Goal: Entertainment & Leisure: Browse casually

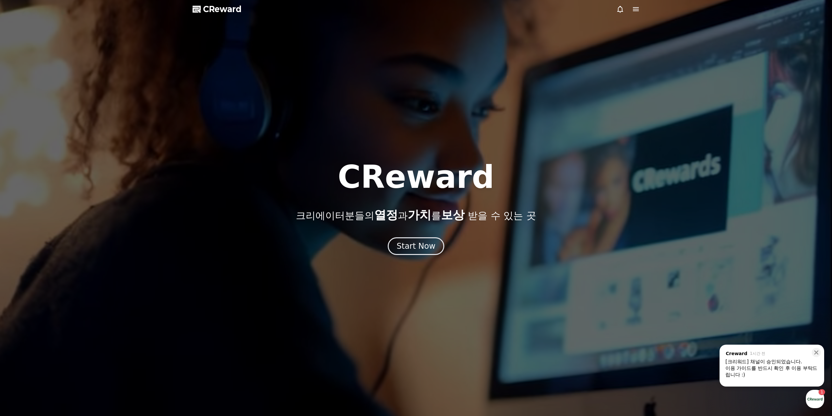
click at [217, 10] on span "CReward" at bounding box center [222, 9] width 39 height 10
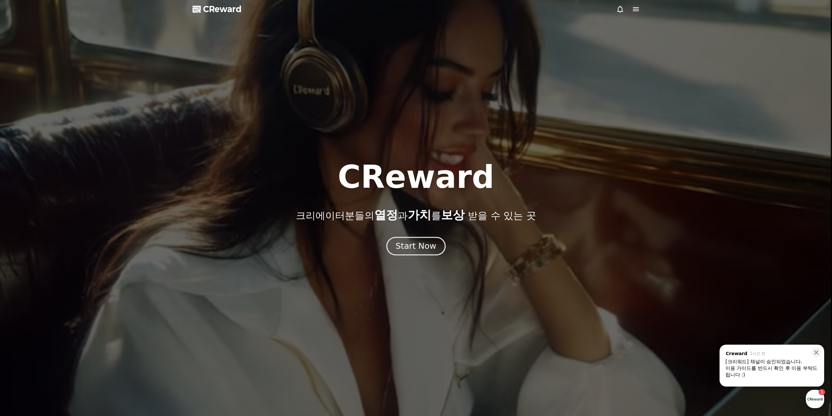
click at [405, 245] on div "Start Now" at bounding box center [416, 245] width 41 height 11
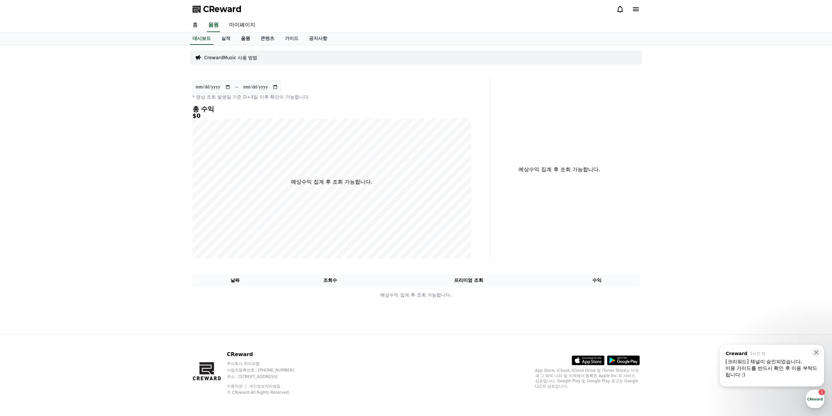
click at [246, 38] on link "음원" at bounding box center [246, 38] width 20 height 12
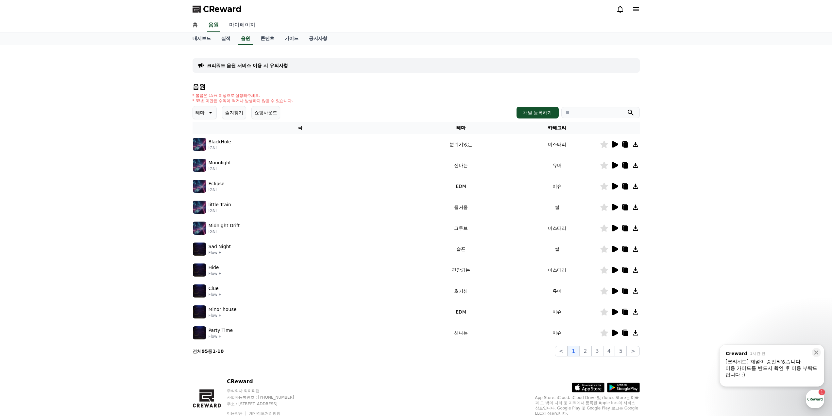
click at [243, 29] on link "마이페이지" at bounding box center [242, 25] width 37 height 14
select select "**********"
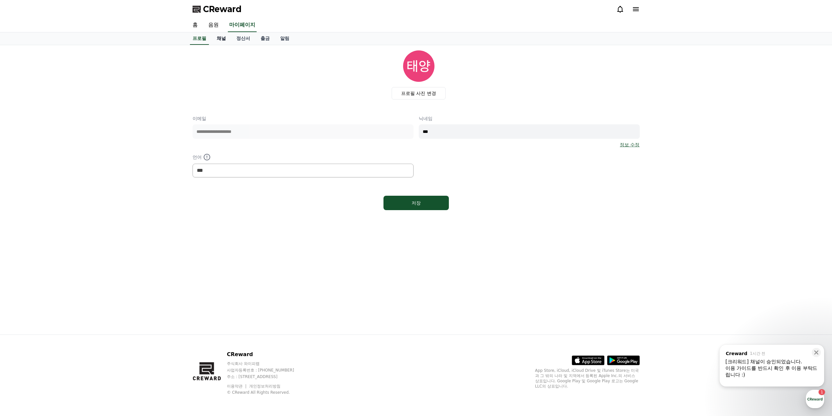
click at [220, 38] on link "채널" at bounding box center [222, 38] width 20 height 12
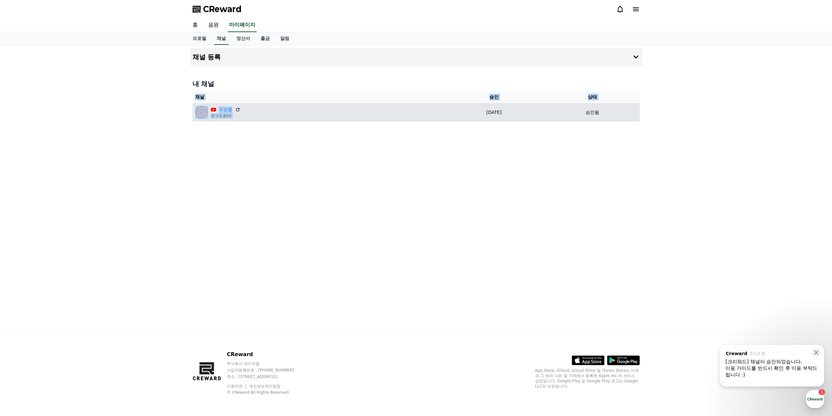
drag, startPoint x: 450, startPoint y: 127, endPoint x: 422, endPoint y: 116, distance: 29.8
click at [422, 116] on div "채널 등록 내 채널 채널 승인 상태 구로롱 @구로롱89 [DATE] 09-19 승인됨" at bounding box center [416, 189] width 458 height 289
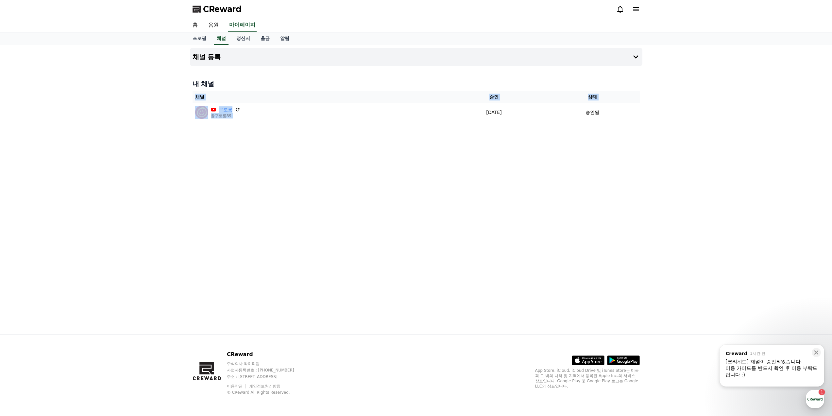
click at [500, 245] on div "채널 등록 내 채널 채널 승인 상태 구로롱 @구로롱89 [DATE] 09-19 승인됨" at bounding box center [416, 189] width 458 height 289
click at [770, 367] on div "이용 가이드를 반드시 확인 후 이용 부탁드립니다 :)" at bounding box center [772, 371] width 93 height 13
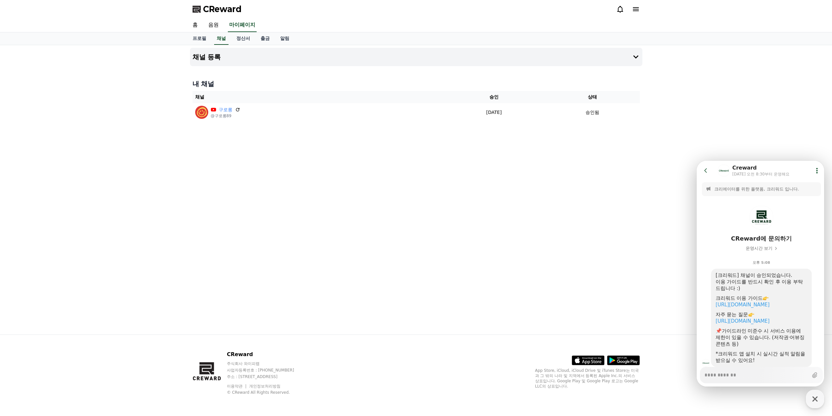
scroll to position [20, 0]
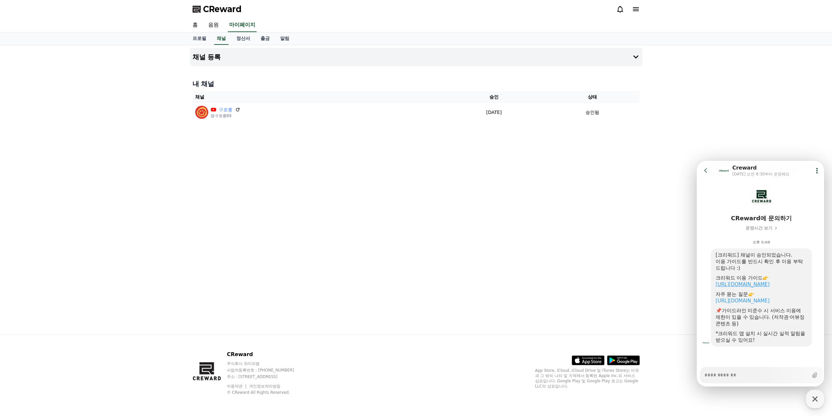
click at [747, 284] on link "[URL][DOMAIN_NAME]" at bounding box center [743, 284] width 54 height 6
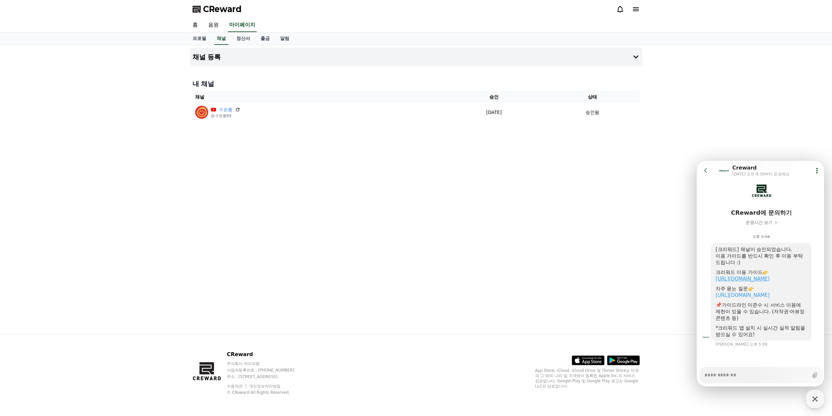
scroll to position [26, 0]
click at [211, 27] on link "음원" at bounding box center [213, 25] width 21 height 14
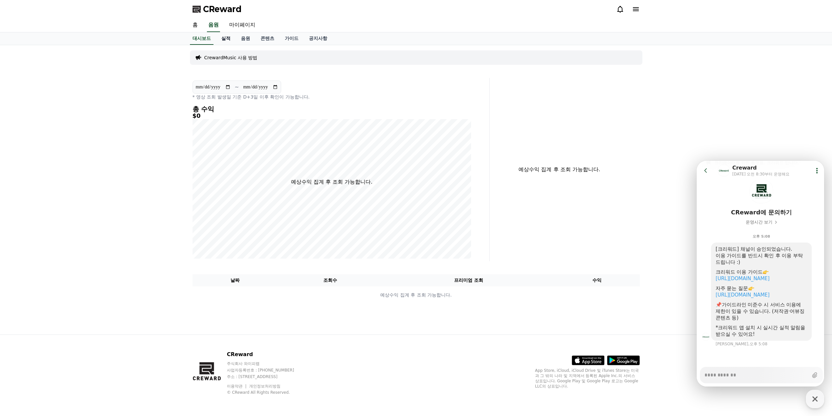
click at [224, 39] on link "실적" at bounding box center [226, 38] width 20 height 12
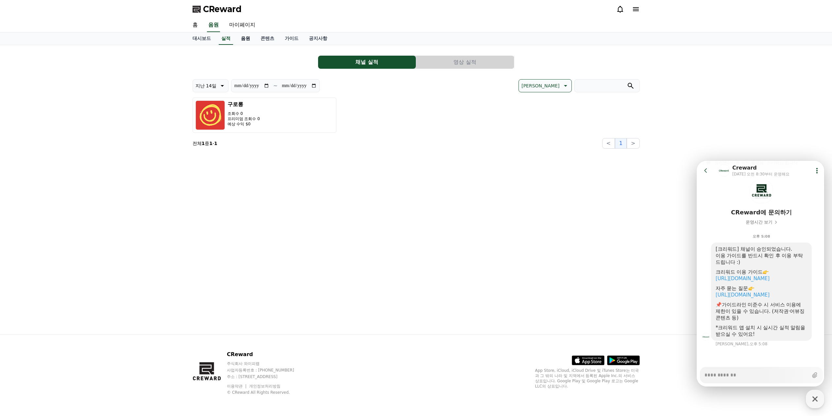
click at [249, 38] on link "음원" at bounding box center [246, 38] width 20 height 12
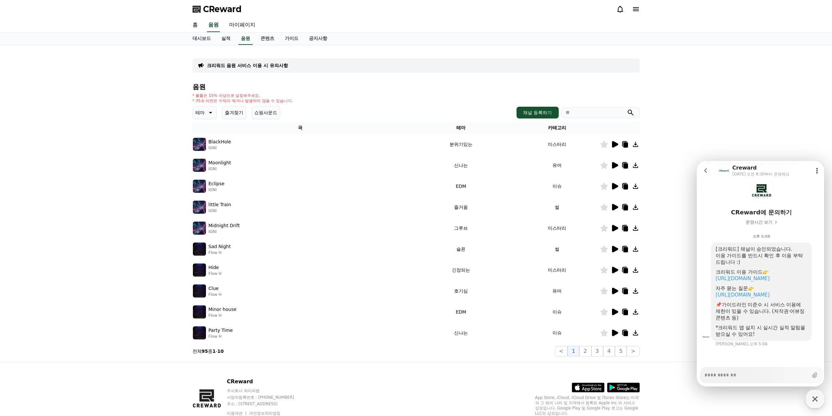
click at [612, 145] on icon at bounding box center [615, 144] width 6 height 7
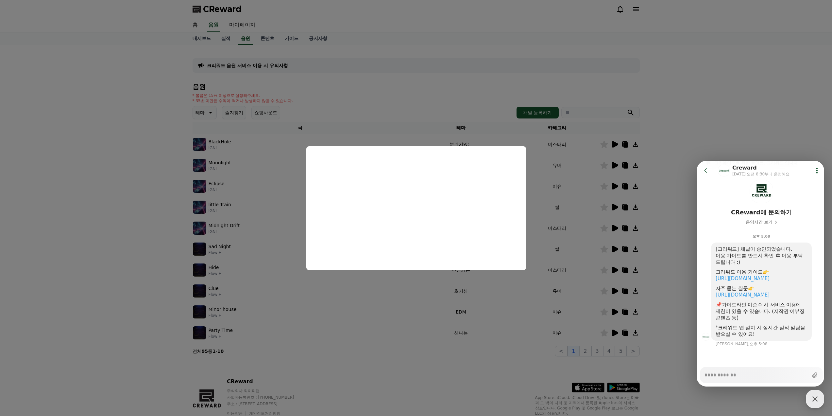
click at [659, 169] on button "close modal" at bounding box center [416, 208] width 832 height 416
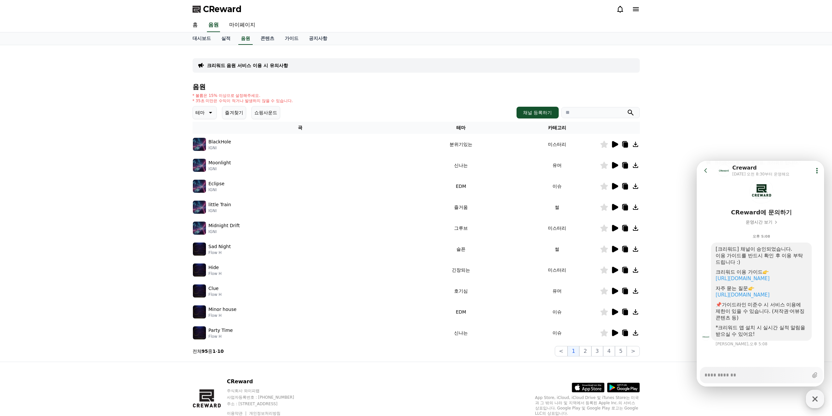
click at [818, 397] on icon "button" at bounding box center [815, 399] width 12 height 12
type textarea "*"
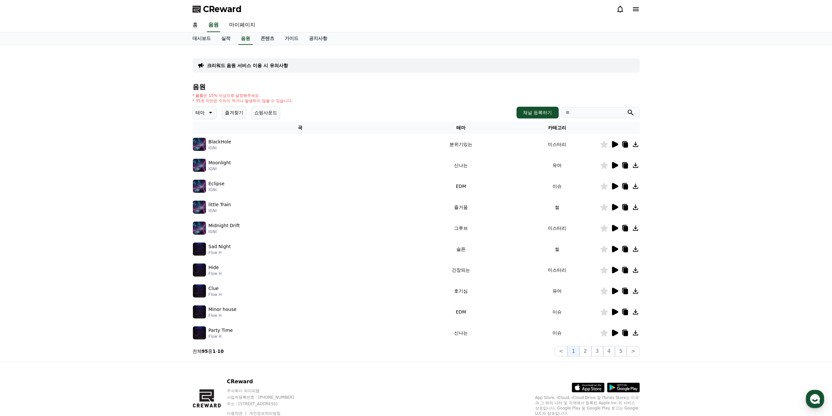
click at [615, 167] on icon at bounding box center [615, 165] width 6 height 7
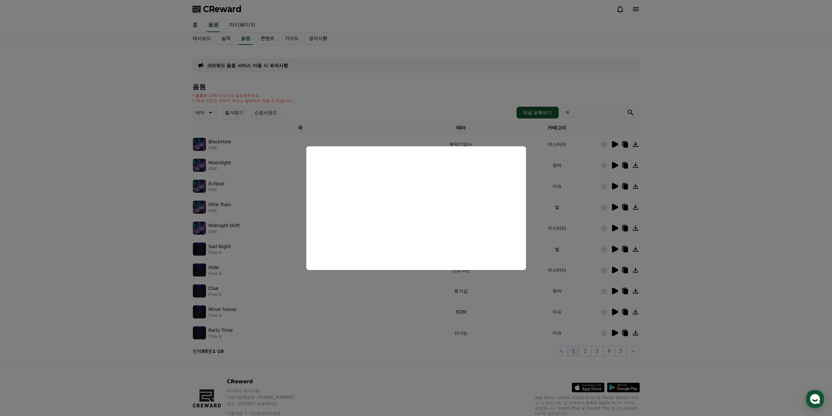
click at [691, 188] on button "close modal" at bounding box center [416, 208] width 832 height 416
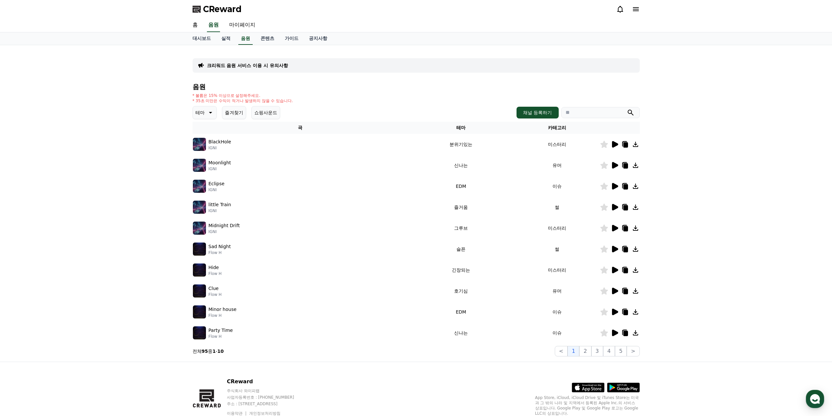
click at [617, 187] on icon at bounding box center [615, 186] width 6 height 7
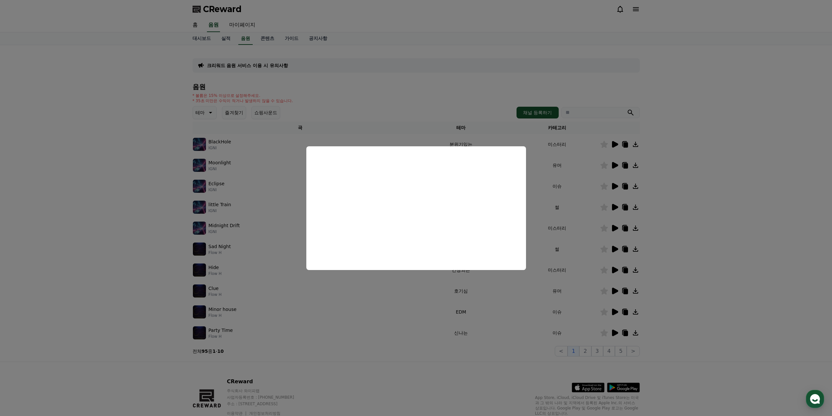
click at [732, 213] on button "close modal" at bounding box center [416, 208] width 832 height 416
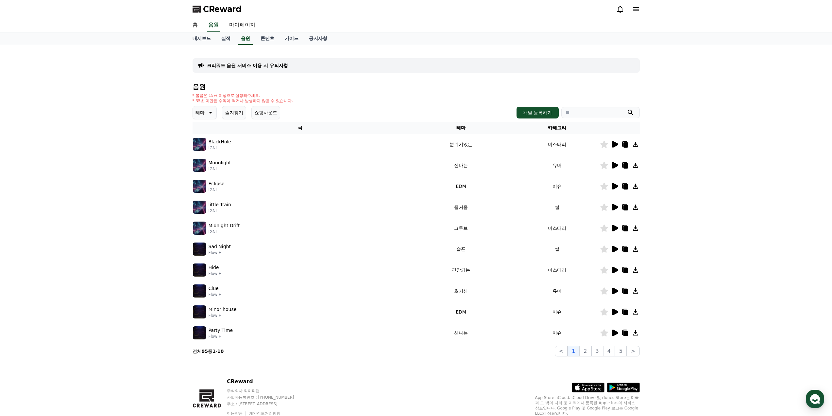
scroll to position [27, 0]
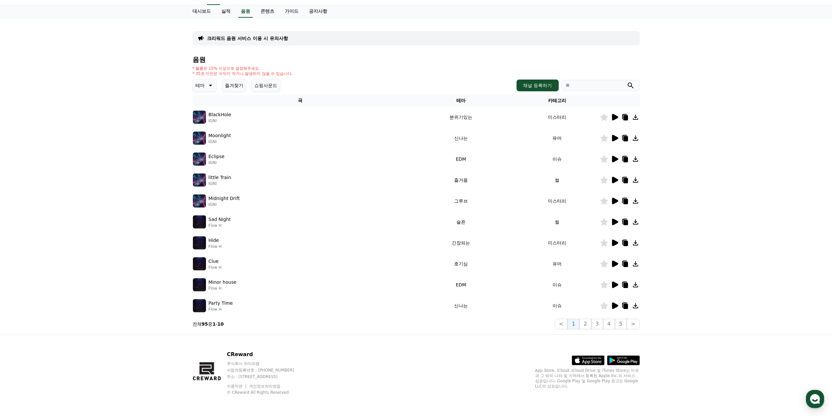
click at [213, 86] on icon at bounding box center [210, 85] width 8 height 8
click at [203, 107] on button "호기심" at bounding box center [203, 104] width 19 height 14
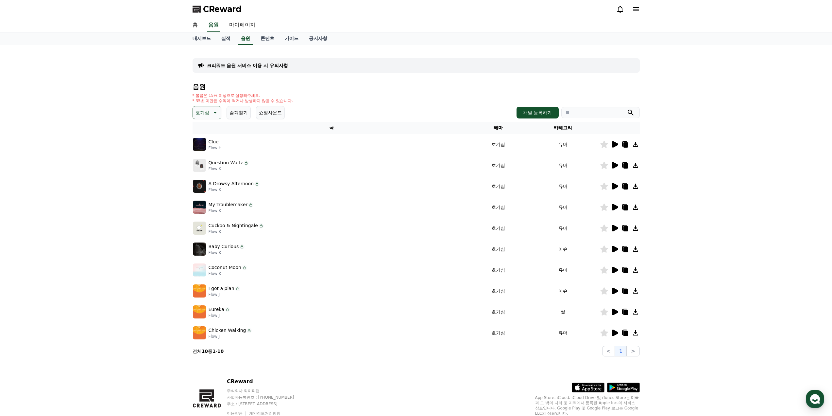
click at [615, 145] on icon at bounding box center [615, 144] width 6 height 7
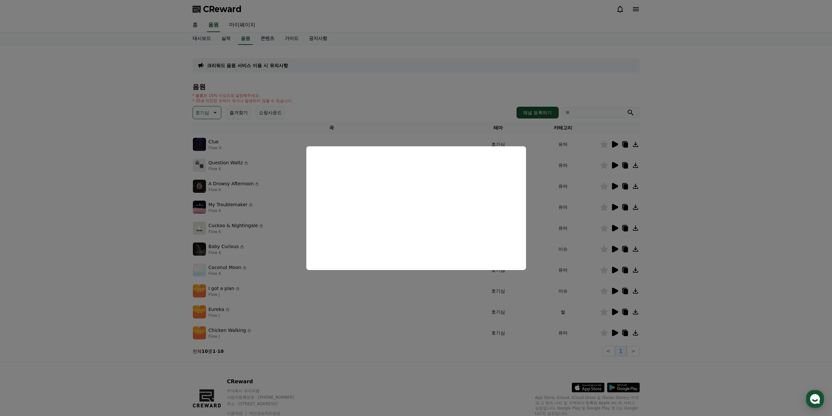
click at [551, 199] on button "close modal" at bounding box center [416, 208] width 832 height 416
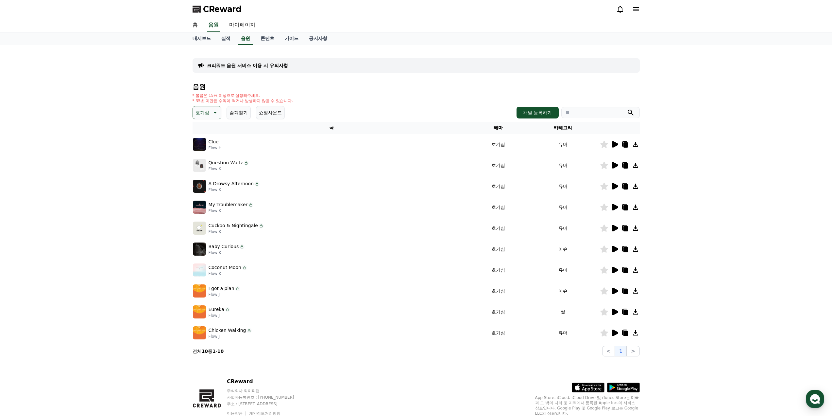
click at [615, 167] on icon at bounding box center [615, 165] width 8 height 8
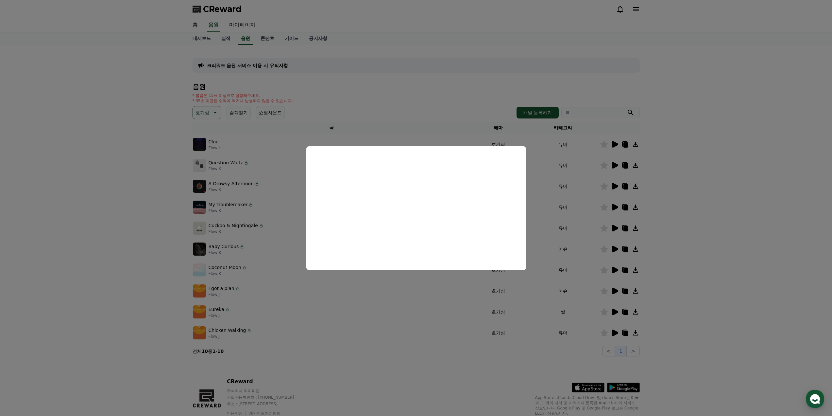
click at [680, 178] on button "close modal" at bounding box center [416, 208] width 832 height 416
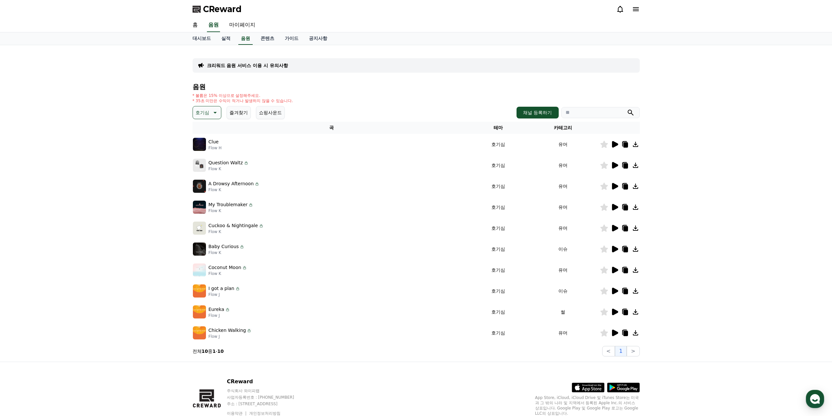
click at [615, 185] on icon at bounding box center [615, 186] width 6 height 7
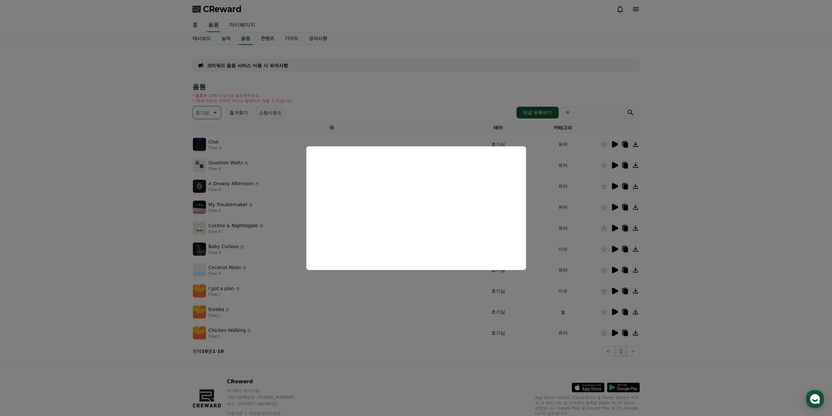
click at [752, 204] on button "close modal" at bounding box center [416, 208] width 832 height 416
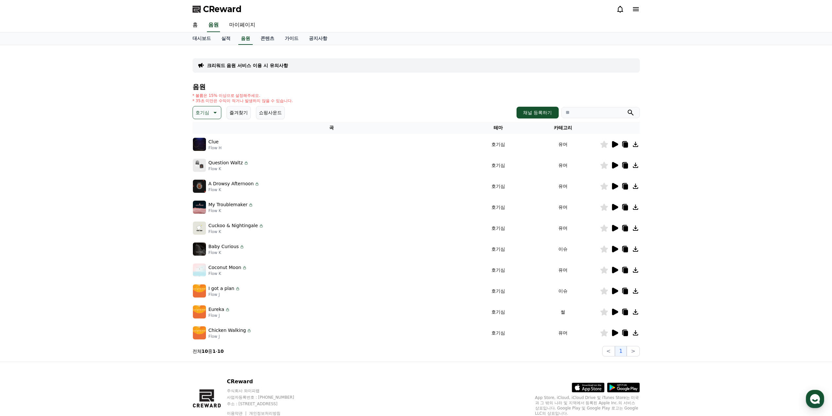
click at [616, 206] on icon at bounding box center [615, 207] width 6 height 7
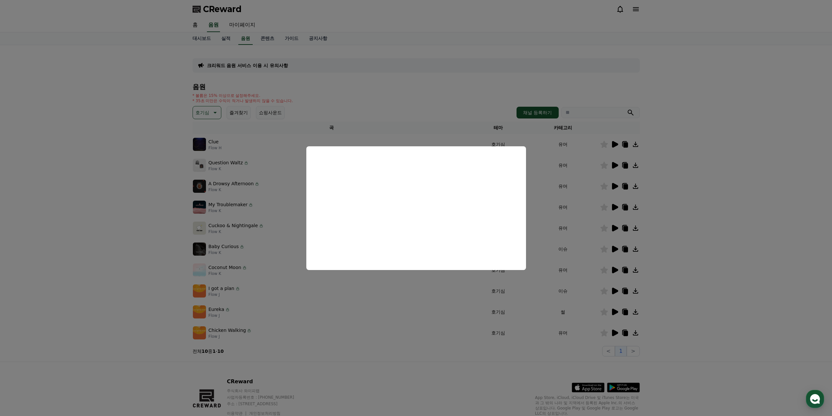
click at [688, 207] on button "close modal" at bounding box center [416, 208] width 832 height 416
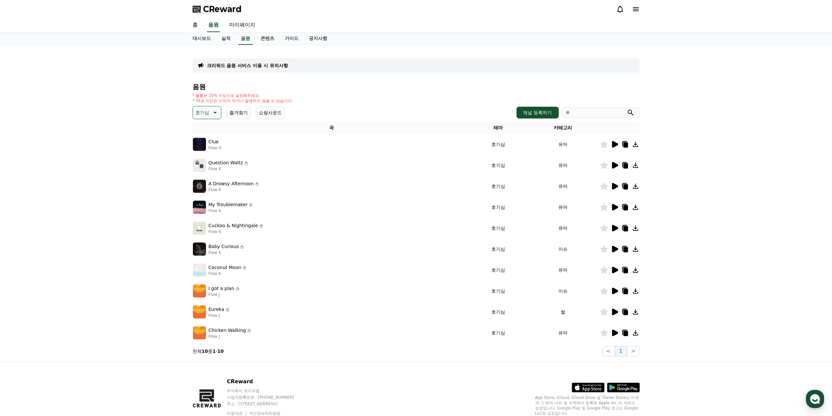
click at [613, 187] on icon at bounding box center [615, 186] width 6 height 7
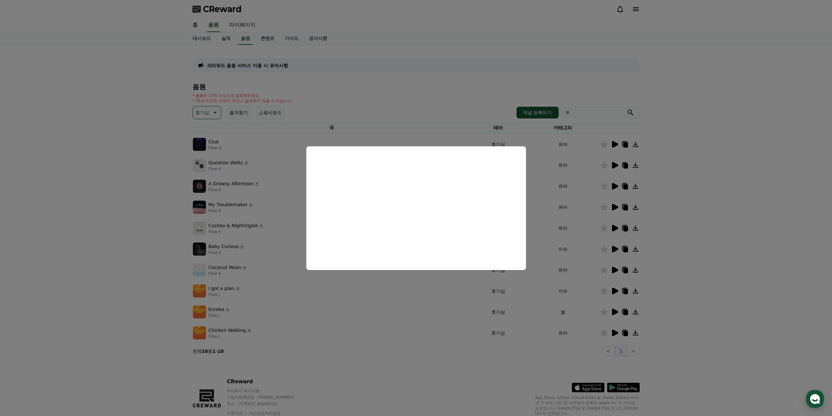
click at [671, 207] on button "close modal" at bounding box center [416, 208] width 832 height 416
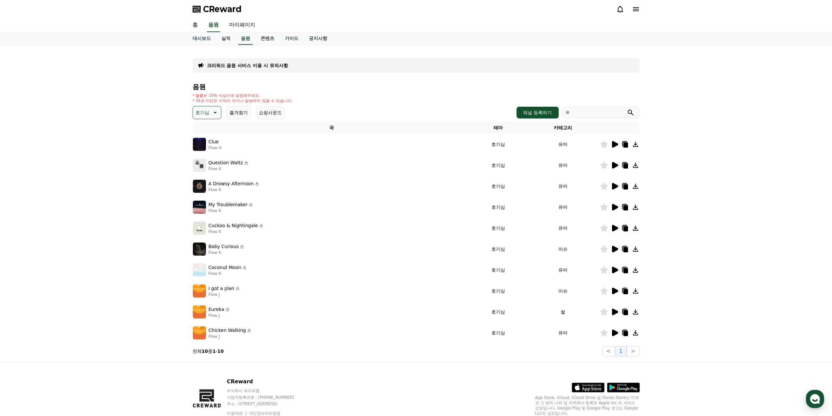
click at [236, 184] on p "A Drowsy Afternoon" at bounding box center [231, 183] width 45 height 7
drag, startPoint x: 252, startPoint y: 183, endPoint x: 199, endPoint y: 183, distance: 52.3
click at [199, 183] on div "A Drowsy Afternoon Flow K" at bounding box center [331, 186] width 277 height 13
click at [254, 185] on icon at bounding box center [256, 183] width 5 height 5
click at [255, 183] on icon at bounding box center [256, 183] width 5 height 5
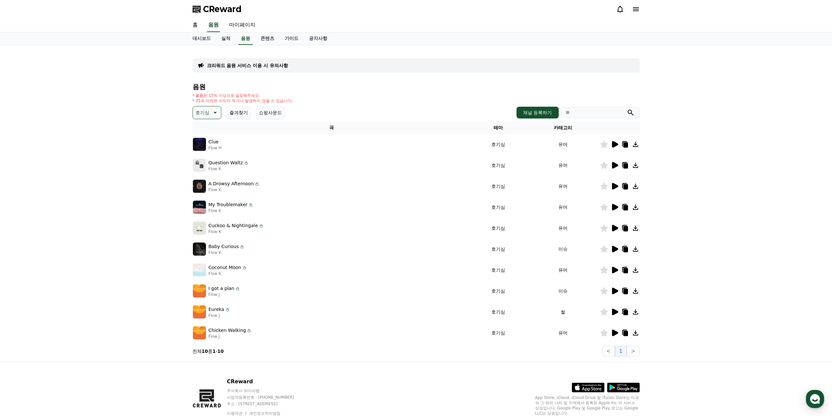
click at [255, 183] on icon at bounding box center [256, 183] width 5 height 5
click at [256, 185] on icon at bounding box center [257, 184] width 2 height 2
click at [534, 115] on button "채널 등록하기" at bounding box center [538, 113] width 42 height 12
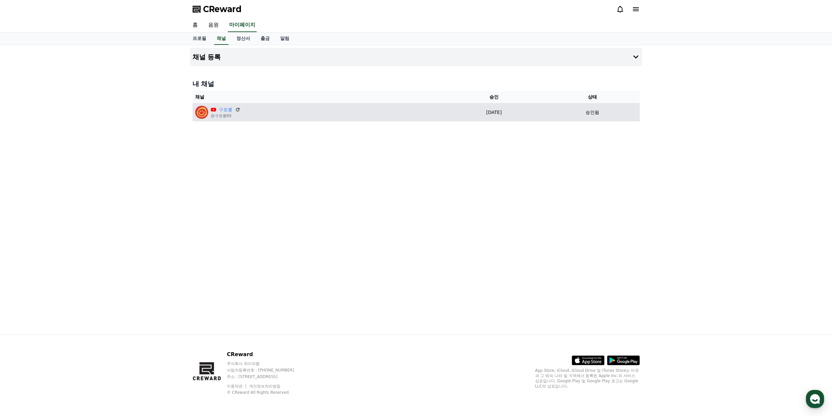
click at [507, 116] on td "2025-09-19 09-19" at bounding box center [494, 112] width 103 height 18
click at [484, 112] on p "[DATE]" at bounding box center [494, 112] width 98 height 7
click at [482, 113] on p "[DATE]" at bounding box center [494, 112] width 98 height 7
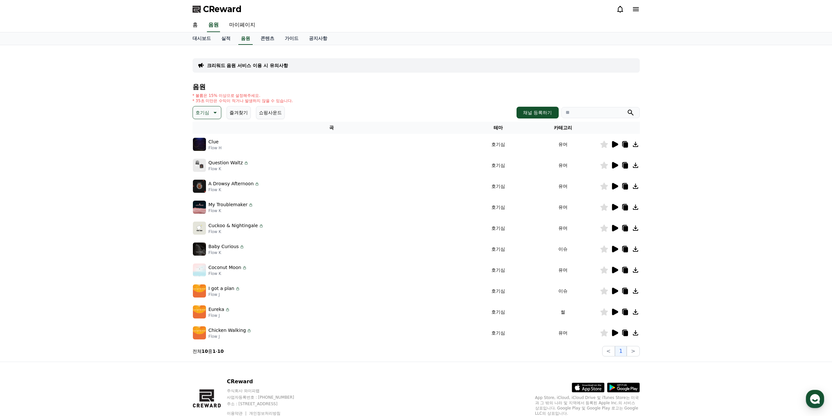
click at [247, 185] on p "A Drowsy Afternoon" at bounding box center [231, 183] width 45 height 7
click at [240, 113] on button "즐겨찾기" at bounding box center [239, 112] width 24 height 13
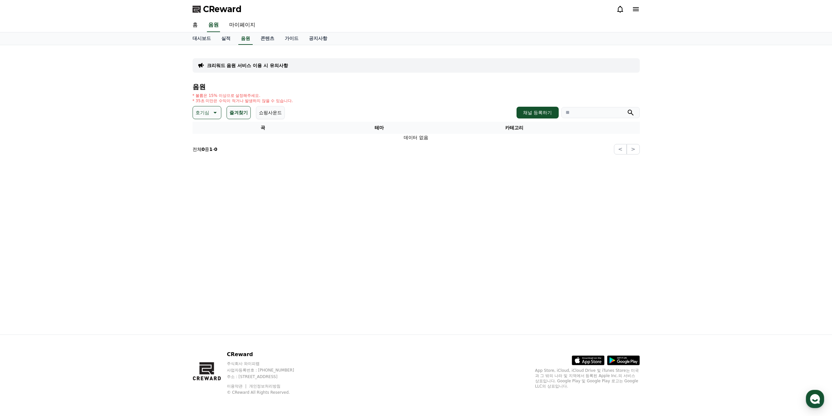
click at [199, 111] on p "호기심" at bounding box center [203, 112] width 14 height 9
drag, startPoint x: 290, startPoint y: 160, endPoint x: 281, endPoint y: 160, distance: 8.8
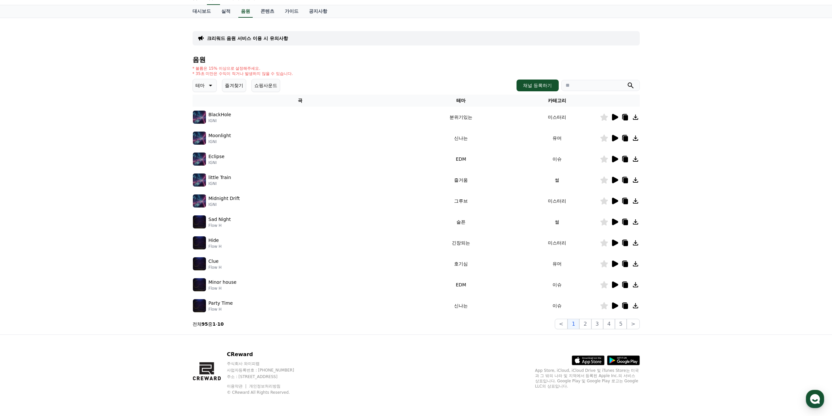
click at [197, 91] on button "테마" at bounding box center [205, 85] width 24 height 13
click at [209, 135] on button "호기심" at bounding box center [203, 136] width 19 height 14
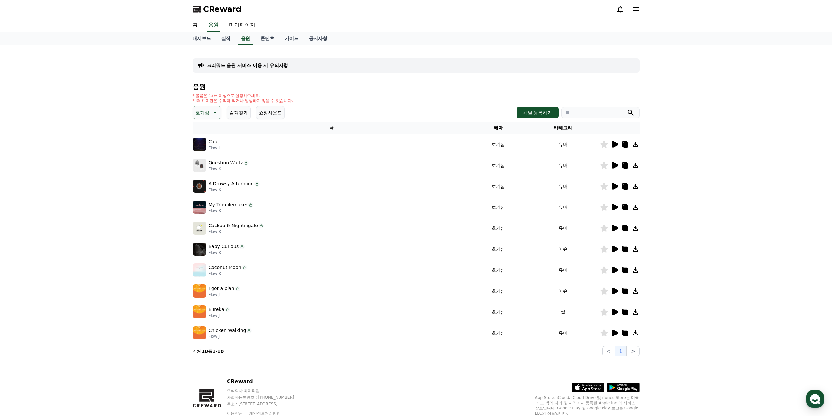
click at [228, 186] on p "A Drowsy Afternoon" at bounding box center [231, 183] width 45 height 7
click at [613, 188] on icon at bounding box center [615, 186] width 6 height 7
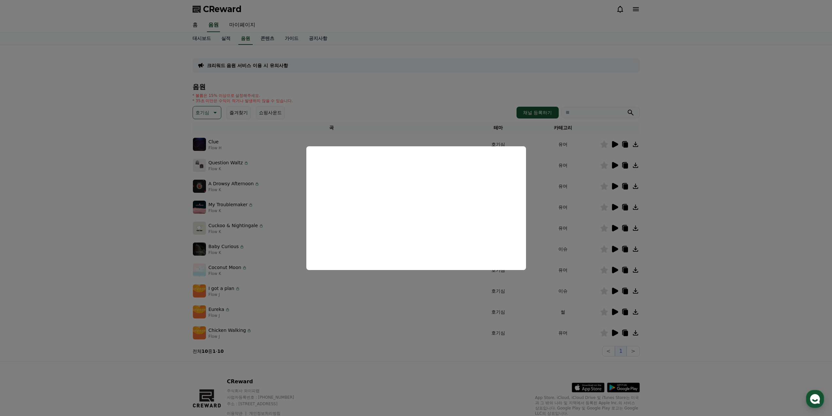
click at [546, 233] on button "close modal" at bounding box center [416, 208] width 832 height 416
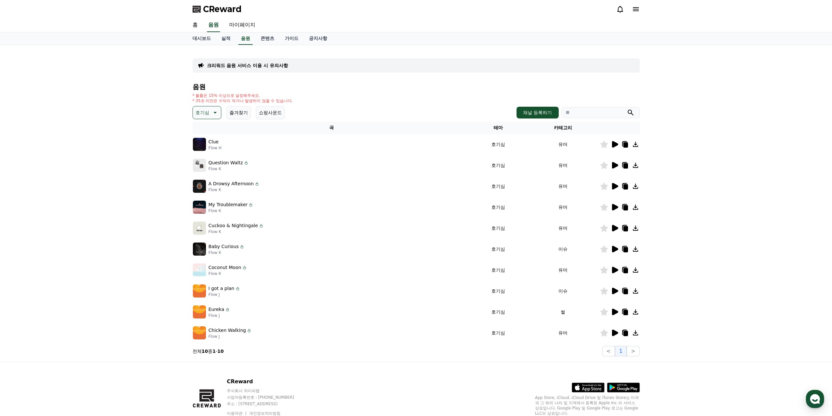
click at [206, 184] on img at bounding box center [199, 186] width 13 height 13
drag, startPoint x: 212, startPoint y: 184, endPoint x: 248, endPoint y: 185, distance: 36.0
click at [248, 185] on p "A Drowsy Afternoon" at bounding box center [231, 183] width 45 height 7
click at [245, 185] on p "A Drowsy Afternoon" at bounding box center [231, 183] width 45 height 7
drag, startPoint x: 208, startPoint y: 183, endPoint x: 252, endPoint y: 182, distance: 44.5
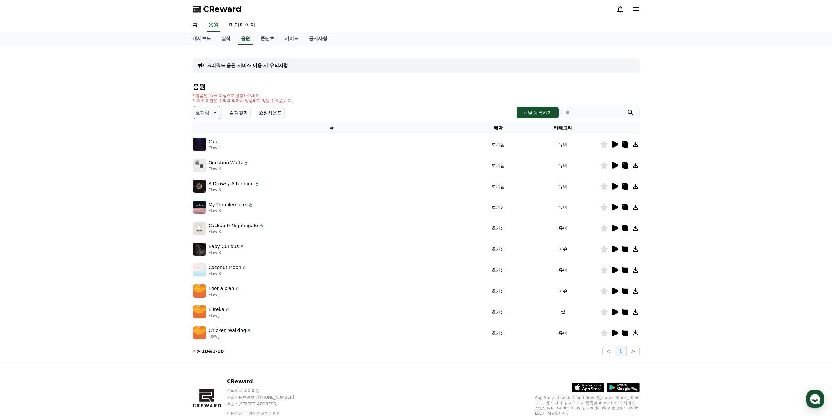
click at [252, 182] on div "A Drowsy Afternoon Flow K" at bounding box center [331, 186] width 277 height 13
copy div "A Drowsy Afternoon"
click at [235, 183] on p "A Drowsy Afternoon" at bounding box center [231, 183] width 45 height 7
click at [210, 188] on p "Flow K" at bounding box center [234, 189] width 51 height 5
click at [251, 183] on p "A Drowsy Afternoon" at bounding box center [231, 183] width 45 height 7
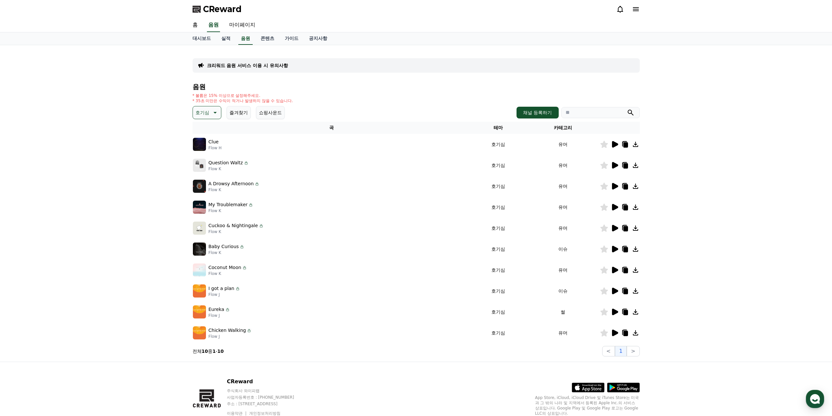
click at [251, 183] on p "A Drowsy Afternoon" at bounding box center [231, 183] width 45 height 7
click at [613, 185] on icon at bounding box center [615, 186] width 6 height 7
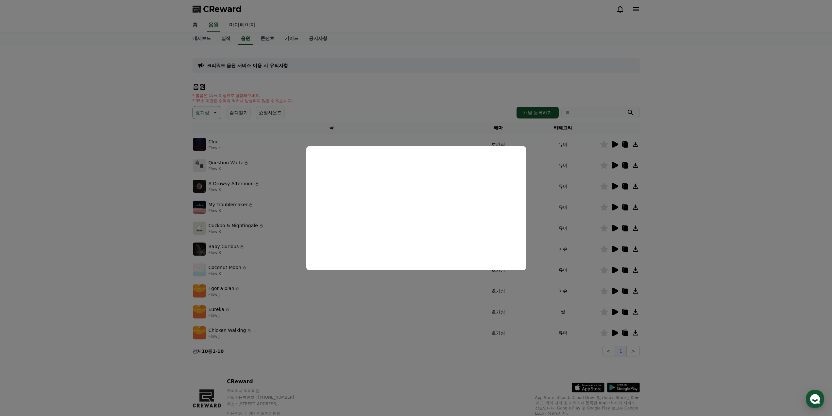
click at [746, 211] on button "close modal" at bounding box center [416, 208] width 832 height 416
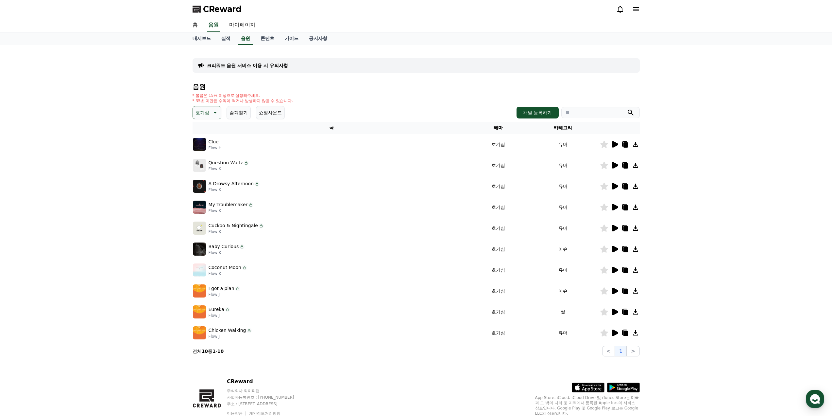
click at [636, 205] on icon at bounding box center [635, 206] width 5 height 5
drag, startPoint x: 656, startPoint y: 204, endPoint x: 651, endPoint y: 204, distance: 4.9
click at [656, 204] on div "크리워드 음원 서비스 이용 시 유의사항 음원 * 볼륨은 15% 이상으로 설정해주세요. * 35초 미만은 수익이 적거나 발생하지 않을 수 있습니…" at bounding box center [416, 203] width 832 height 316
click at [626, 206] on icon at bounding box center [625, 207] width 5 height 5
click at [615, 188] on icon at bounding box center [615, 186] width 6 height 7
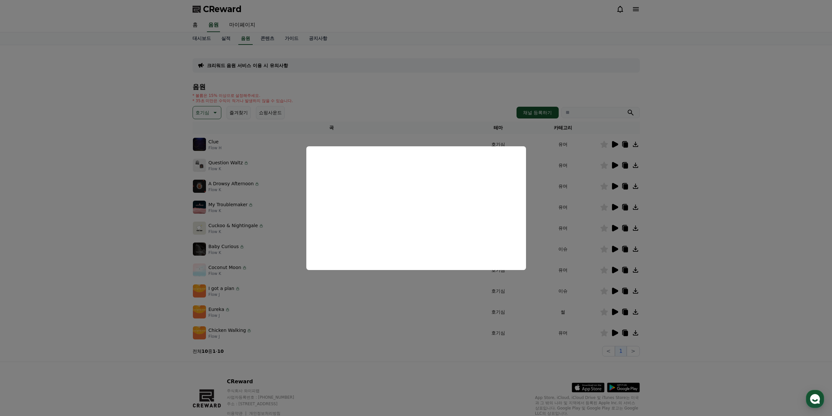
click at [659, 202] on button "close modal" at bounding box center [416, 208] width 832 height 416
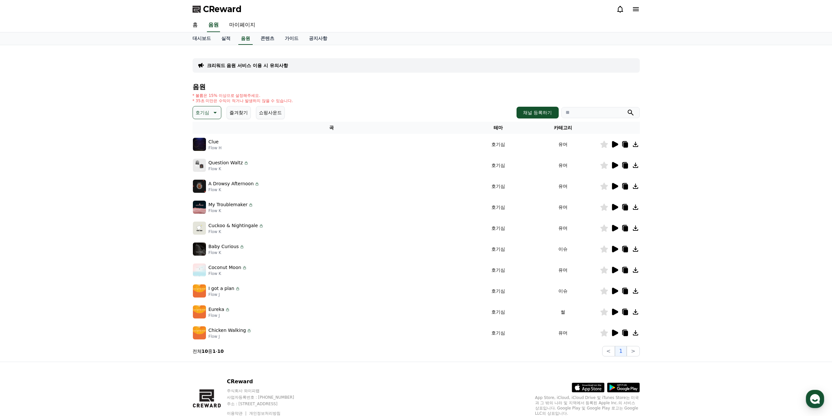
click at [626, 187] on icon at bounding box center [625, 186] width 5 height 5
click at [71, 212] on div "크리워드 음원 서비스 이용 시 유의사항 음원 * 볼륨은 15% 이상으로 설정해주세요. * 35초 미만은 수익이 적거나 발생하지 않을 수 있습니…" at bounding box center [416, 203] width 832 height 316
